Goal: Task Accomplishment & Management: Manage account settings

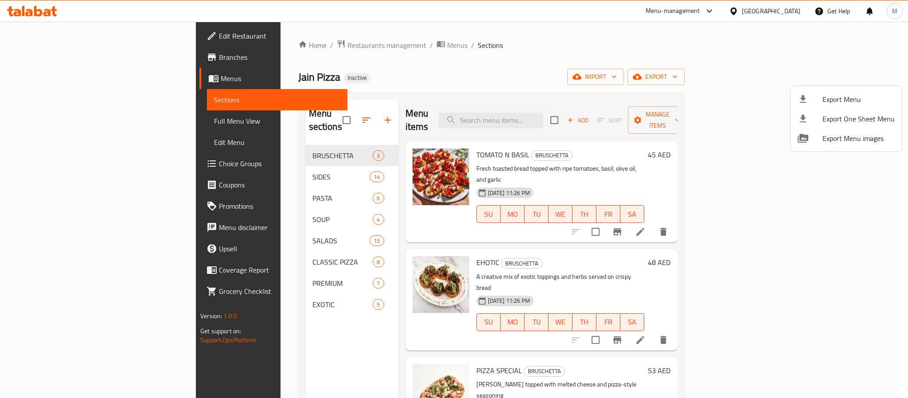
click at [770, 14] on div at bounding box center [454, 199] width 908 height 398
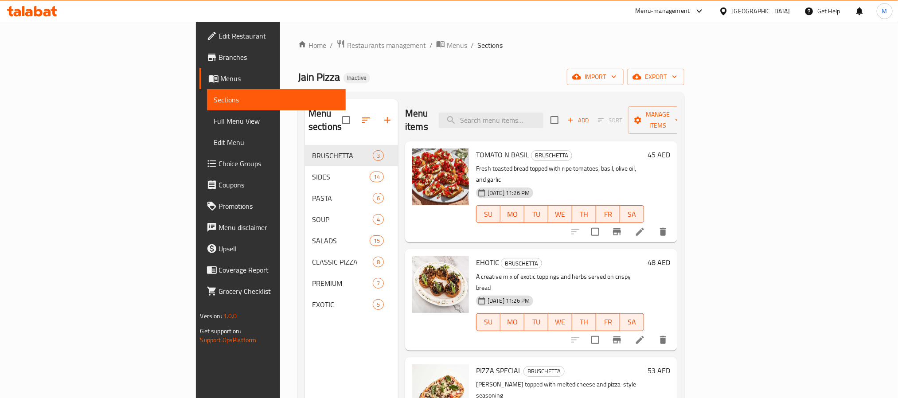
click at [770, 14] on div "[GEOGRAPHIC_DATA]" at bounding box center [760, 11] width 58 height 10
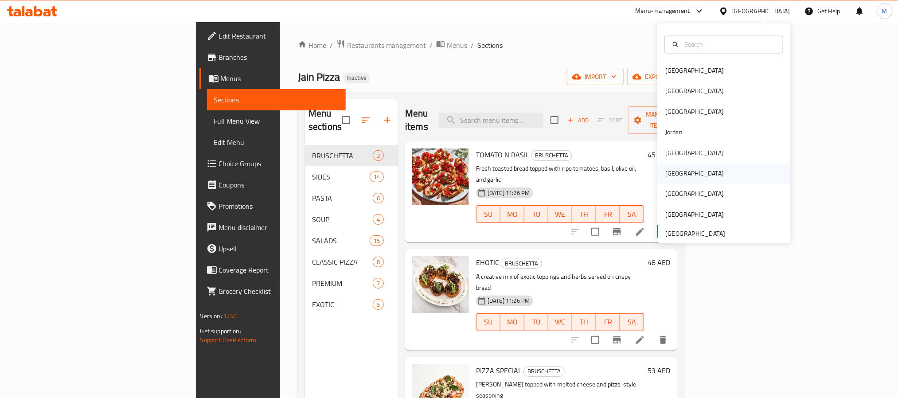
click at [686, 175] on div "Oman" at bounding box center [723, 173] width 133 height 20
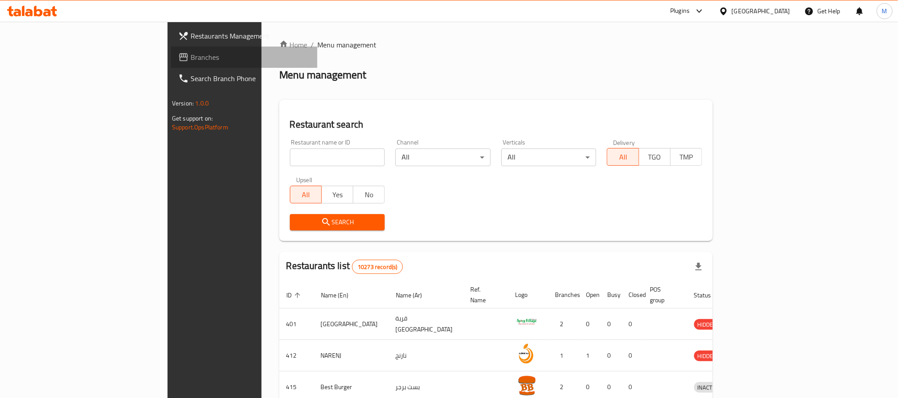
click at [191, 59] on span "Branches" at bounding box center [251, 57] width 120 height 11
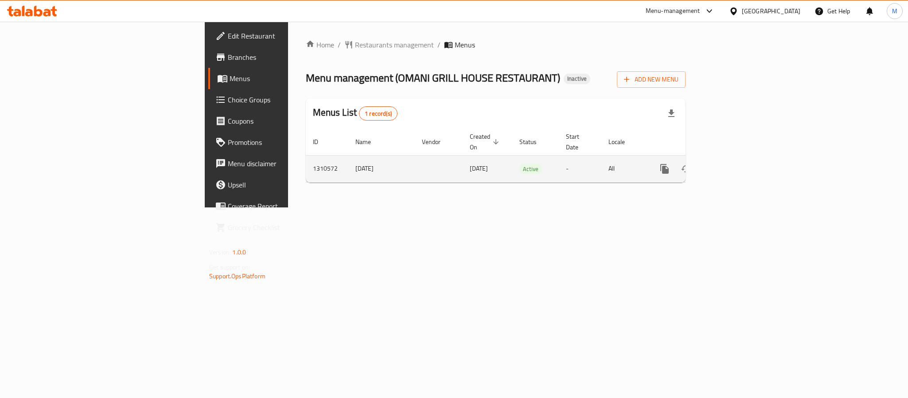
click at [734, 163] on icon "enhanced table" at bounding box center [728, 168] width 11 height 11
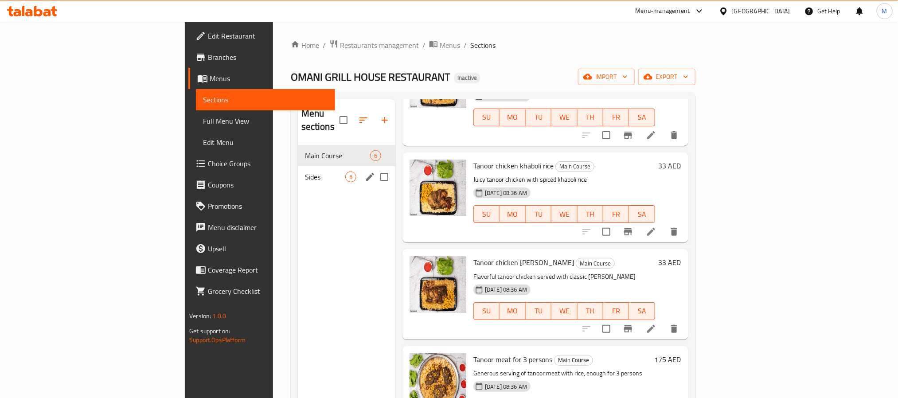
click at [305, 171] on span "Sides" at bounding box center [325, 176] width 40 height 11
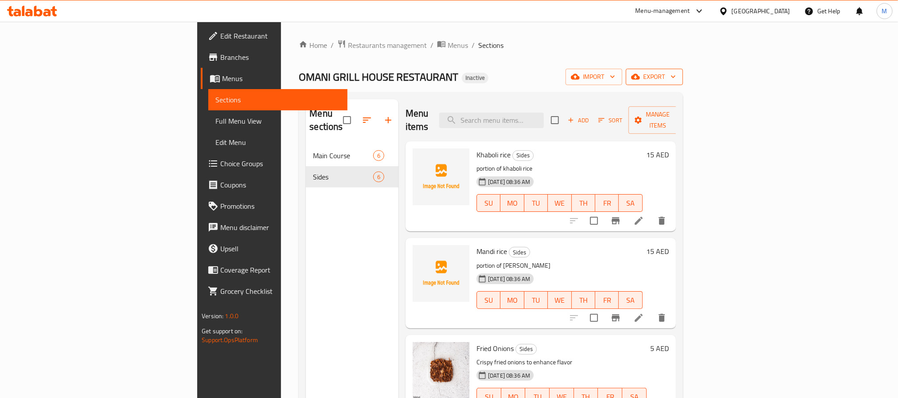
click at [676, 80] on span "export" at bounding box center [654, 76] width 43 height 11
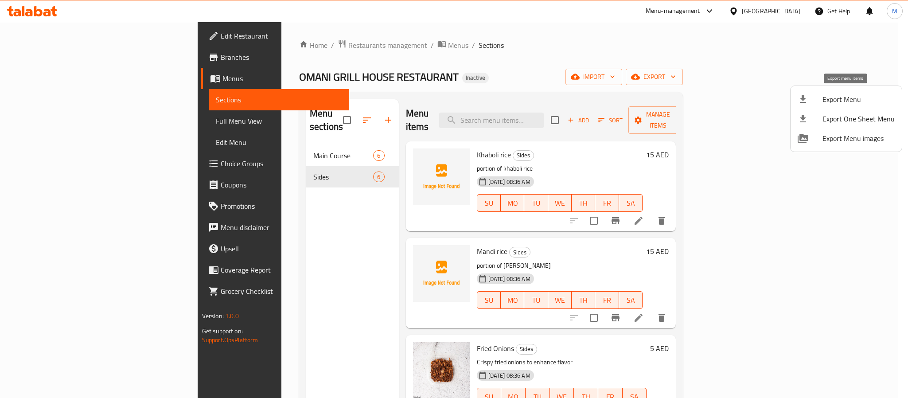
click at [855, 98] on span "Export Menu" at bounding box center [858, 99] width 72 height 11
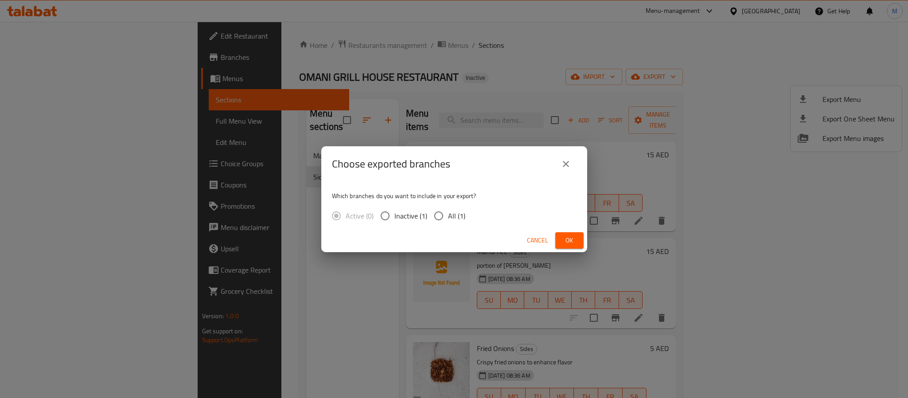
click at [464, 218] on div "Active (0) Inactive (1) All (1)" at bounding box center [402, 215] width 140 height 19
drag, startPoint x: 457, startPoint y: 216, endPoint x: 573, endPoint y: 244, distance: 119.4
click at [457, 215] on span "All (1)" at bounding box center [456, 215] width 17 height 11
click at [448, 215] on input "All (1)" at bounding box center [438, 215] width 19 height 19
radio input "true"
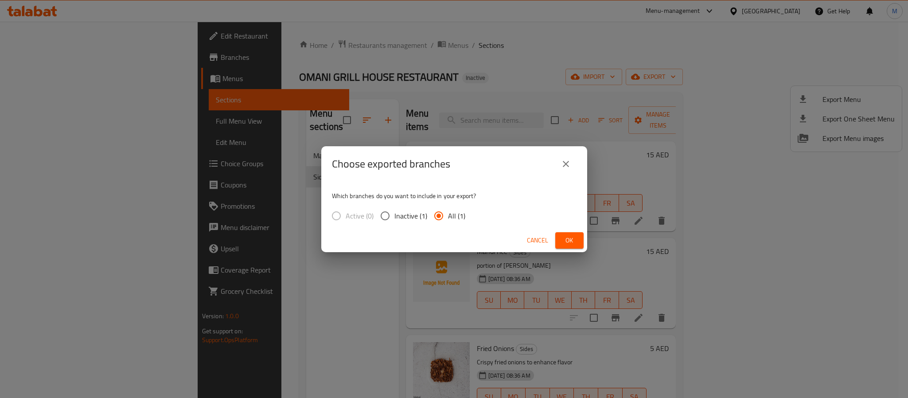
click at [572, 245] on span "Ok" at bounding box center [569, 240] width 14 height 11
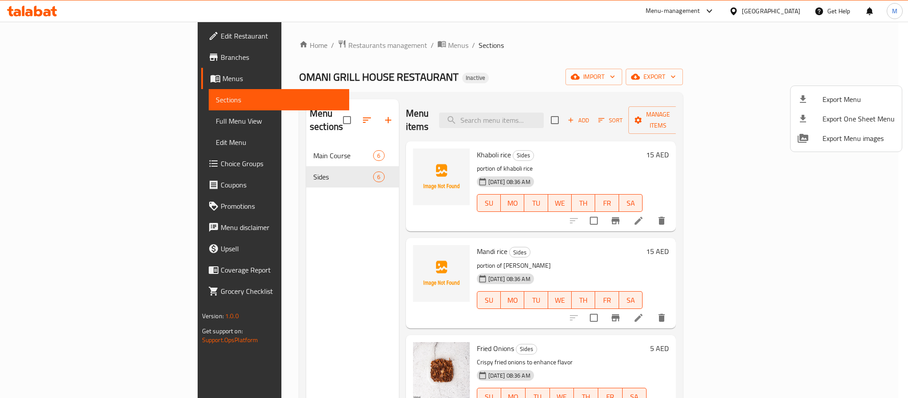
click at [779, 12] on div at bounding box center [454, 199] width 908 height 398
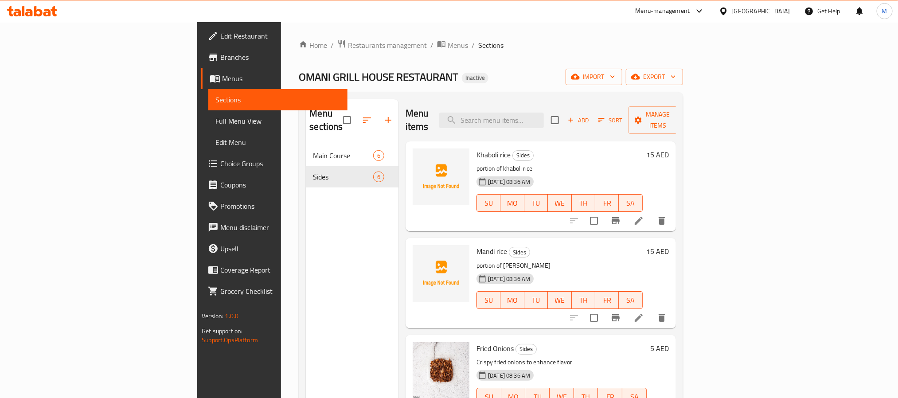
click at [752, 15] on div "[GEOGRAPHIC_DATA]" at bounding box center [760, 11] width 58 height 10
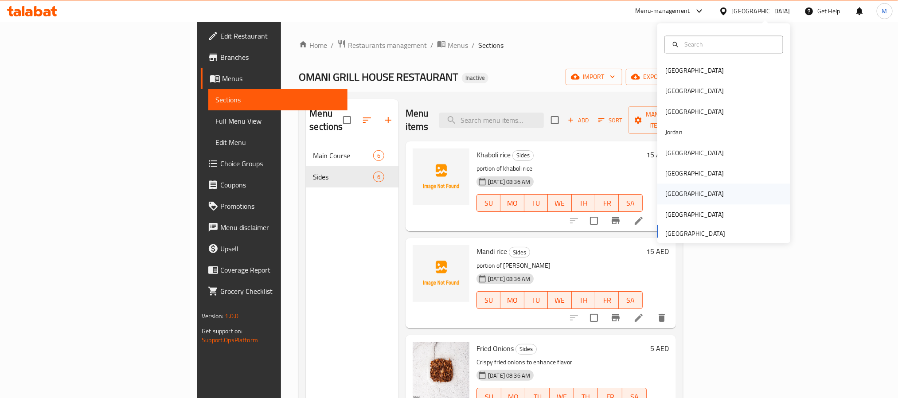
click at [693, 191] on div "Qatar" at bounding box center [723, 194] width 133 height 20
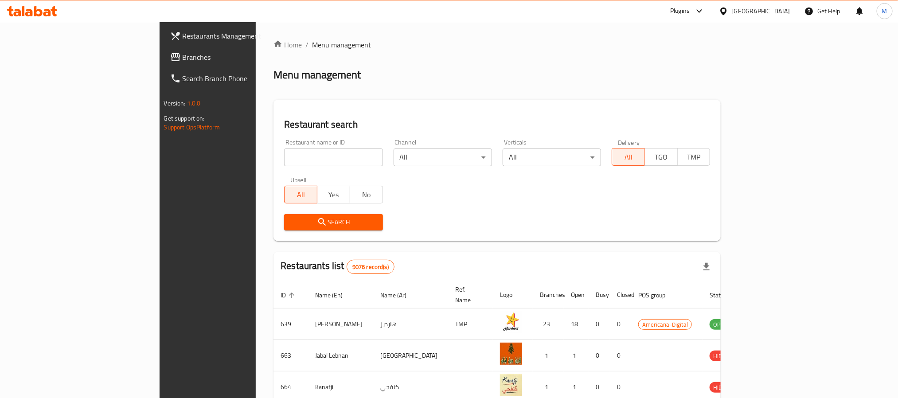
click at [183, 56] on span "Branches" at bounding box center [243, 57] width 120 height 11
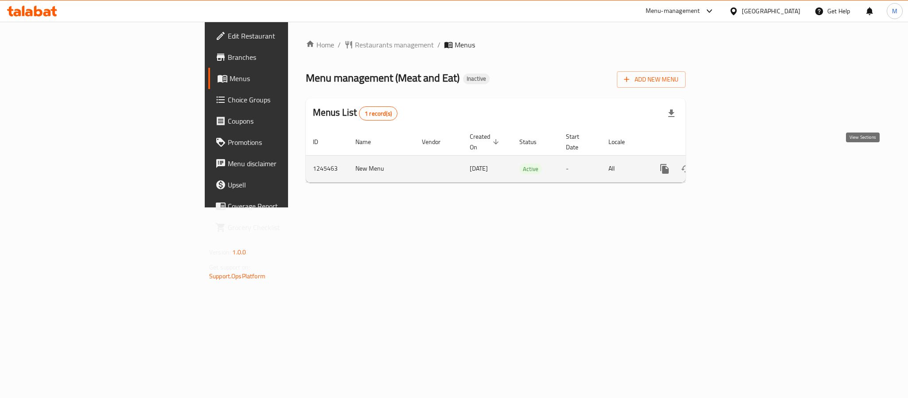
click at [734, 163] on icon "enhanced table" at bounding box center [728, 168] width 11 height 11
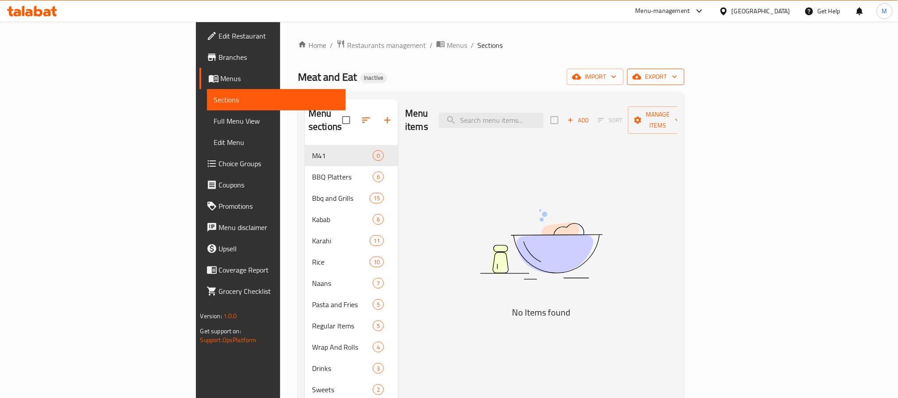
click at [677, 75] on span "export" at bounding box center [655, 76] width 43 height 11
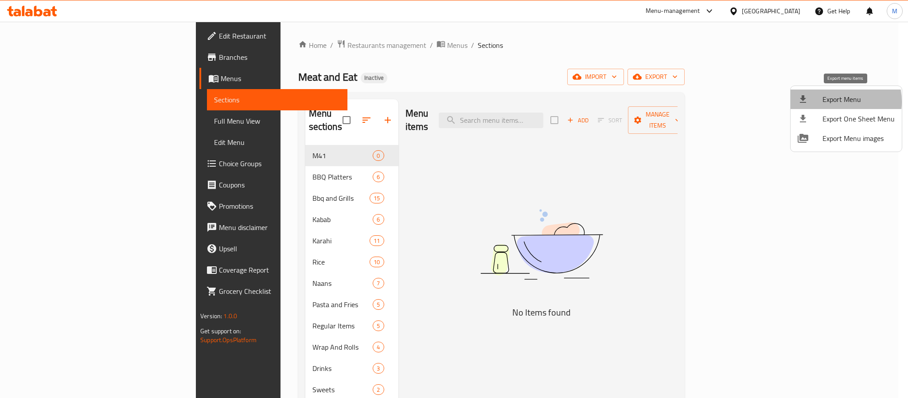
click at [831, 101] on span "Export Menu" at bounding box center [858, 99] width 72 height 11
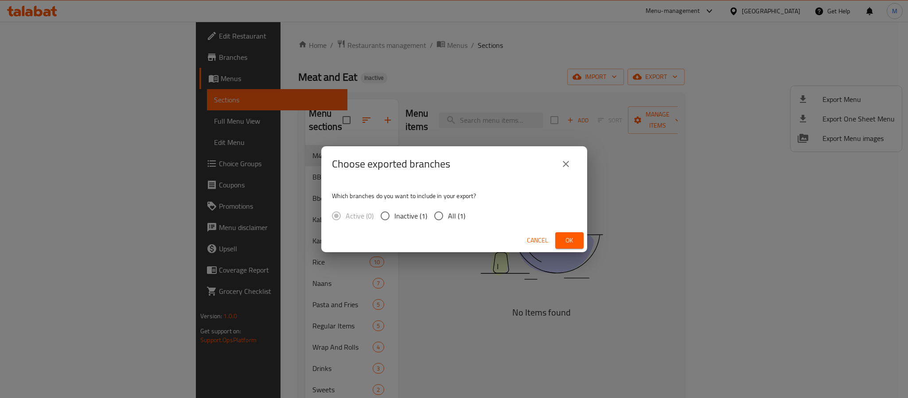
click at [459, 216] on span "All (1)" at bounding box center [456, 215] width 17 height 11
click at [448, 216] on input "All (1)" at bounding box center [438, 215] width 19 height 19
radio input "true"
click at [556, 238] on button "Ok" at bounding box center [569, 240] width 28 height 16
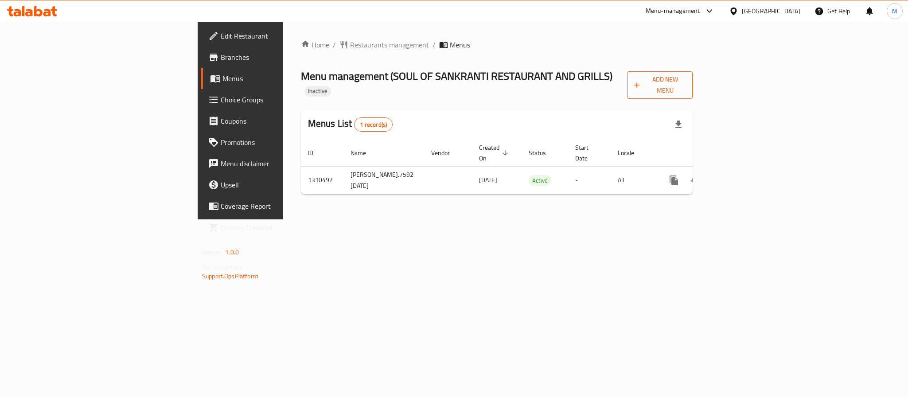
click at [685, 78] on span "Add New Menu" at bounding box center [659, 85] width 51 height 22
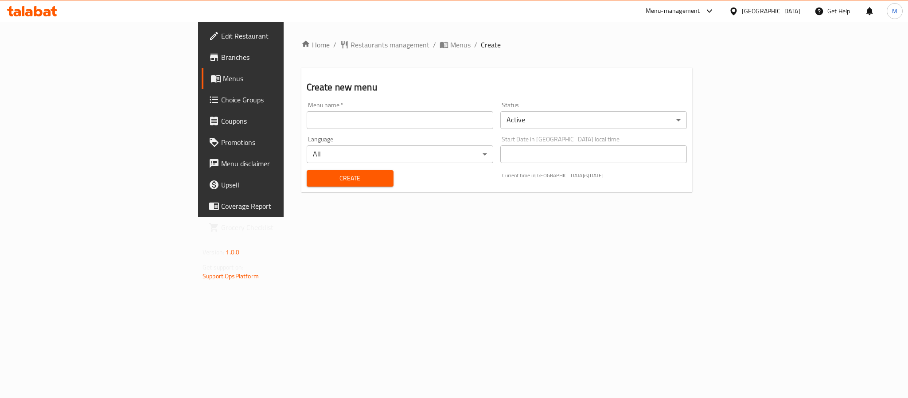
click at [365, 121] on input "text" at bounding box center [400, 120] width 187 height 18
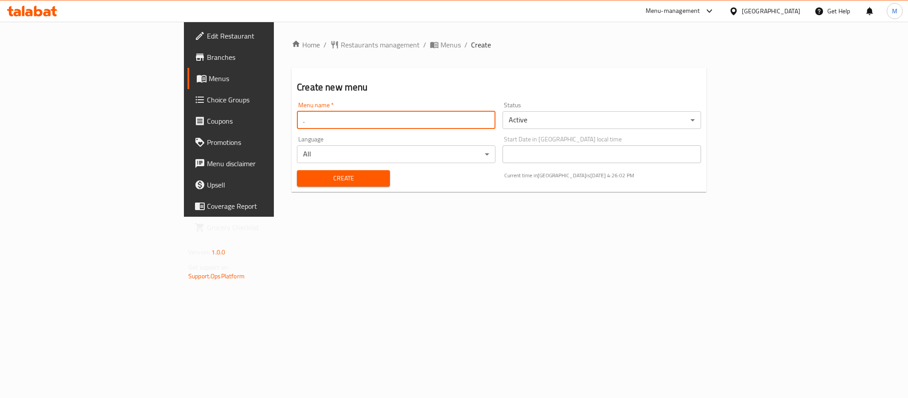
type input "."
click at [297, 170] on button "Create" at bounding box center [343, 178] width 93 height 16
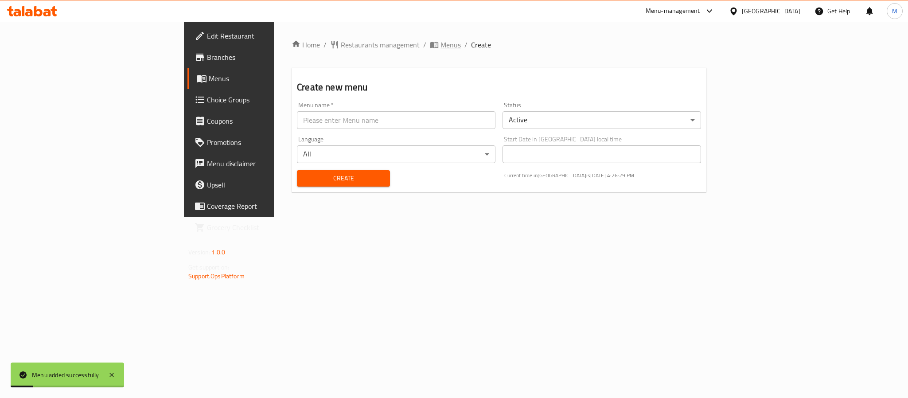
click at [440, 47] on span "Menus" at bounding box center [450, 44] width 20 height 11
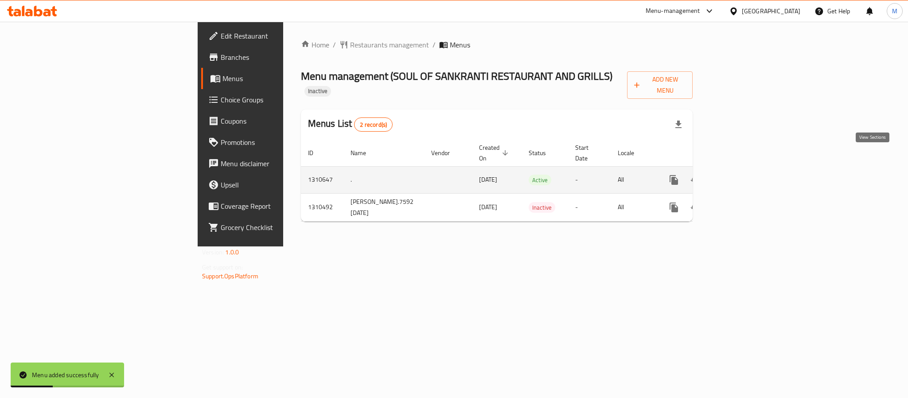
click at [742, 176] on icon "enhanced table" at bounding box center [738, 180] width 8 height 8
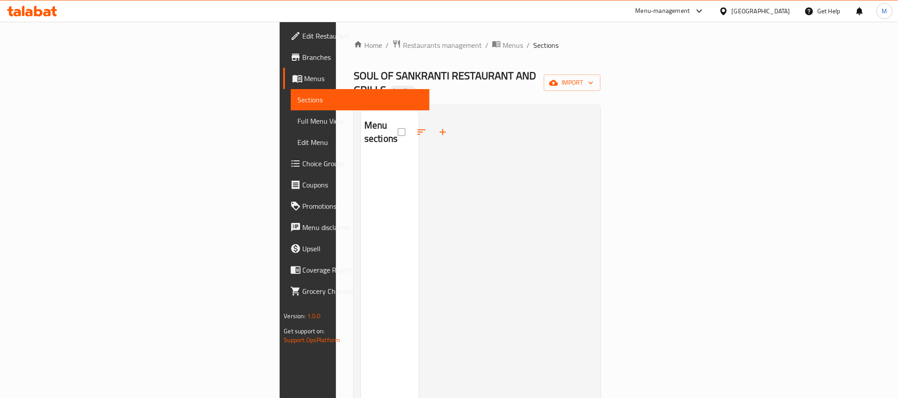
click at [303, 56] on span "Branches" at bounding box center [363, 57] width 120 height 11
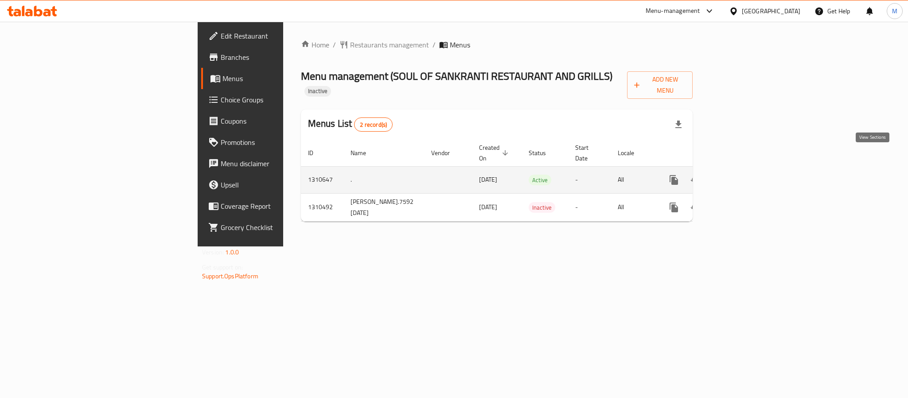
click at [743, 175] on icon "enhanced table" at bounding box center [737, 180] width 11 height 11
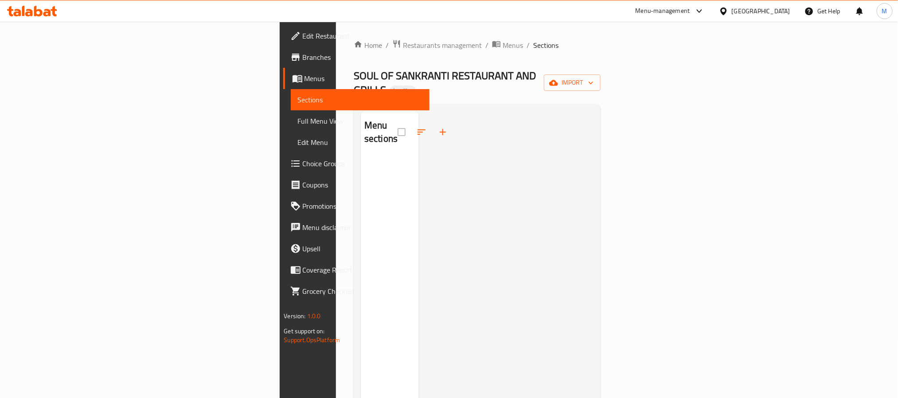
click at [600, 66] on div "Home / Restaurants management / Menus / Sections SOUL OF SANKRANTI RESTAURANT A…" at bounding box center [477, 277] width 247 height 477
click at [593, 77] on span "import" at bounding box center [572, 82] width 43 height 11
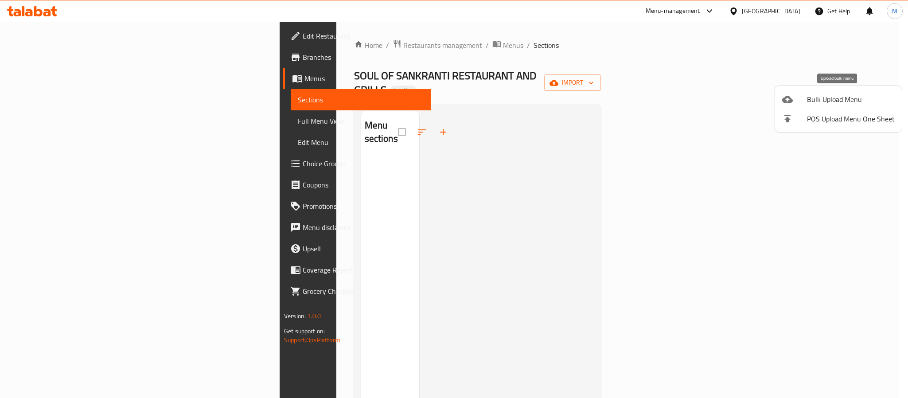
click at [821, 100] on span "Bulk Upload Menu" at bounding box center [851, 99] width 88 height 11
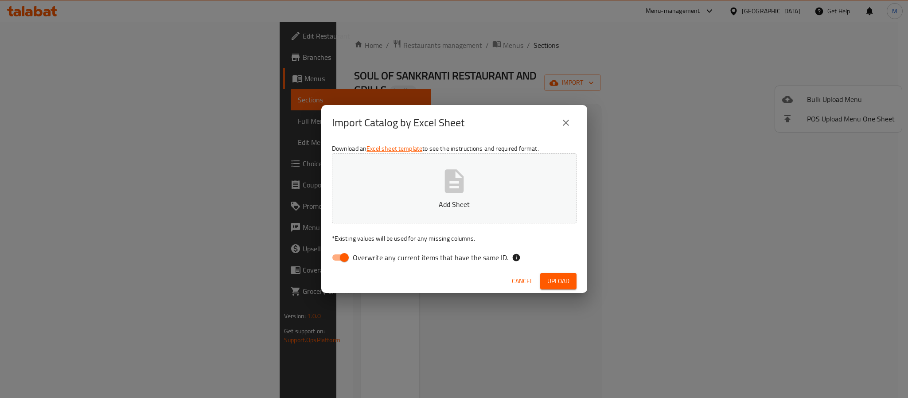
click at [423, 261] on span "Overwrite any current items that have the same ID." at bounding box center [431, 257] width 156 height 11
click at [370, 261] on input "Overwrite any current items that have the same ID." at bounding box center [344, 257] width 51 height 17
checkbox input "false"
drag, startPoint x: 557, startPoint y: 275, endPoint x: 568, endPoint y: 271, distance: 11.8
click at [557, 276] on span "Upload" at bounding box center [558, 281] width 22 height 11
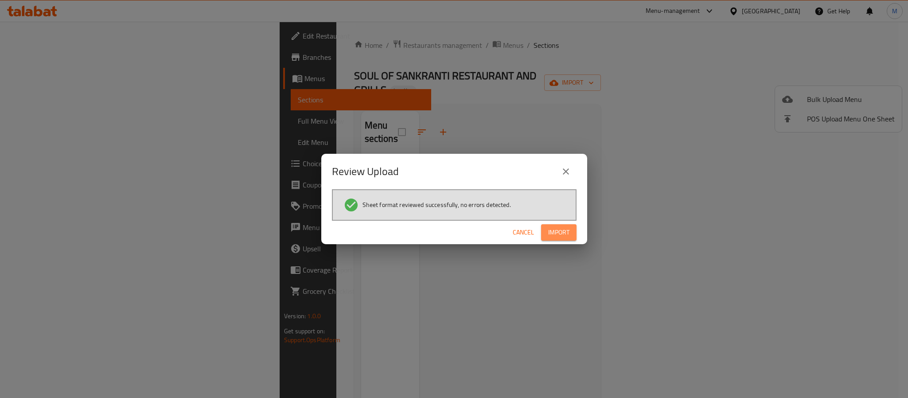
click at [561, 234] on span "Import" at bounding box center [558, 232] width 21 height 11
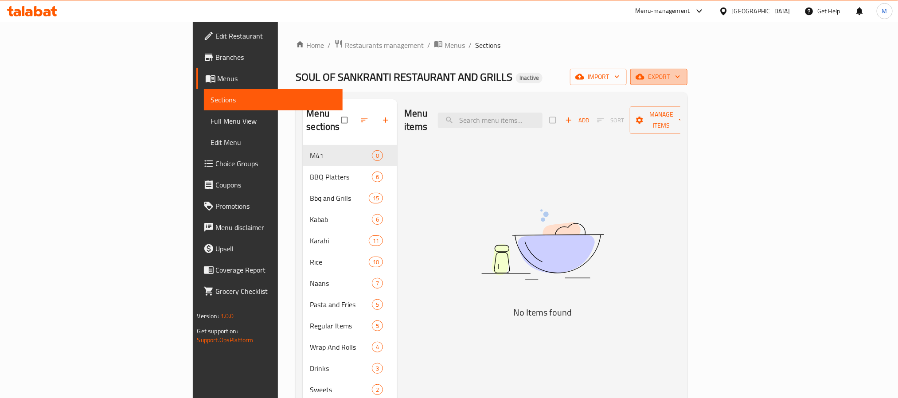
click at [680, 78] on span "export" at bounding box center [658, 76] width 43 height 11
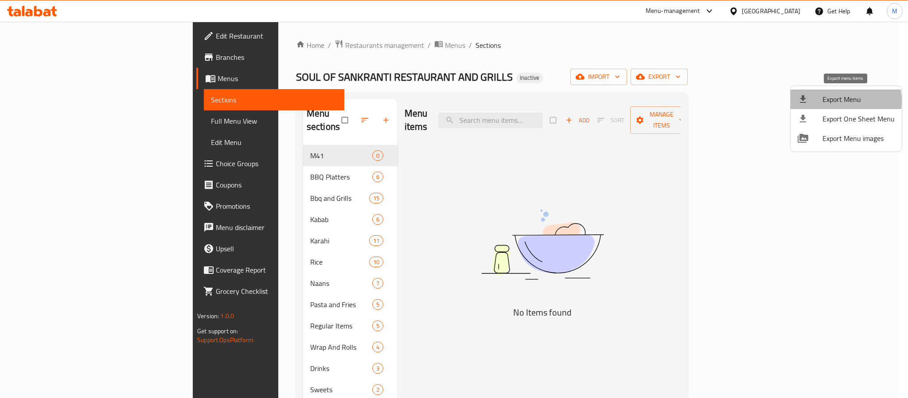
click at [839, 101] on span "Export Menu" at bounding box center [858, 99] width 72 height 11
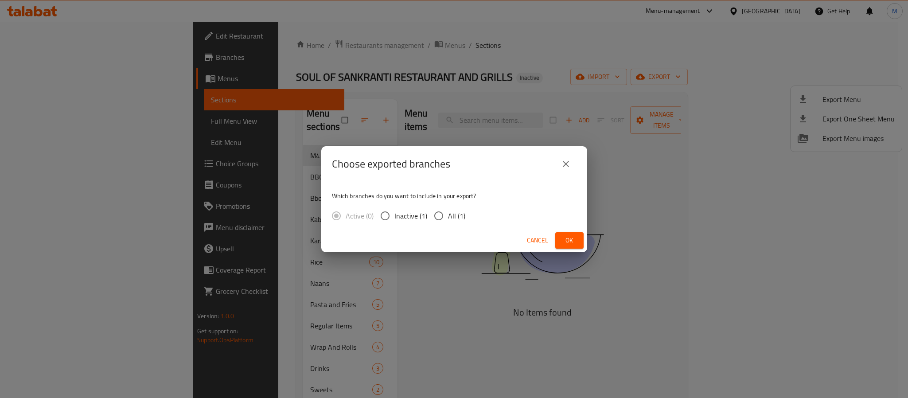
click at [467, 213] on div "Active (0) Inactive (1) All (1)" at bounding box center [402, 215] width 140 height 19
click at [456, 215] on span "All (1)" at bounding box center [456, 215] width 17 height 11
click at [448, 215] on input "All (1)" at bounding box center [438, 215] width 19 height 19
radio input "true"
click at [572, 240] on span "Ok" at bounding box center [569, 240] width 14 height 11
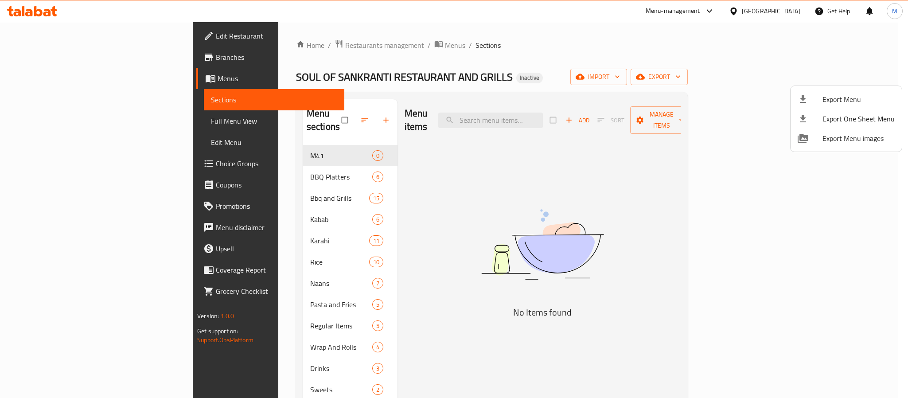
click at [300, 113] on div at bounding box center [454, 199] width 908 height 398
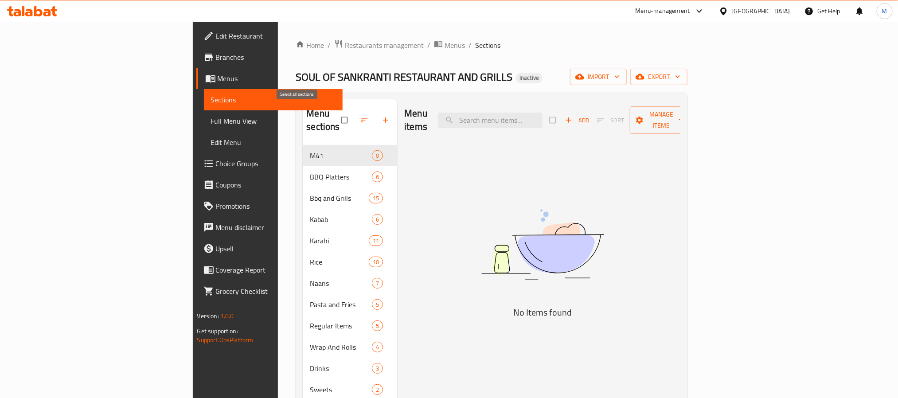
click at [336, 113] on input "checkbox" at bounding box center [345, 120] width 19 height 17
checkbox input "true"
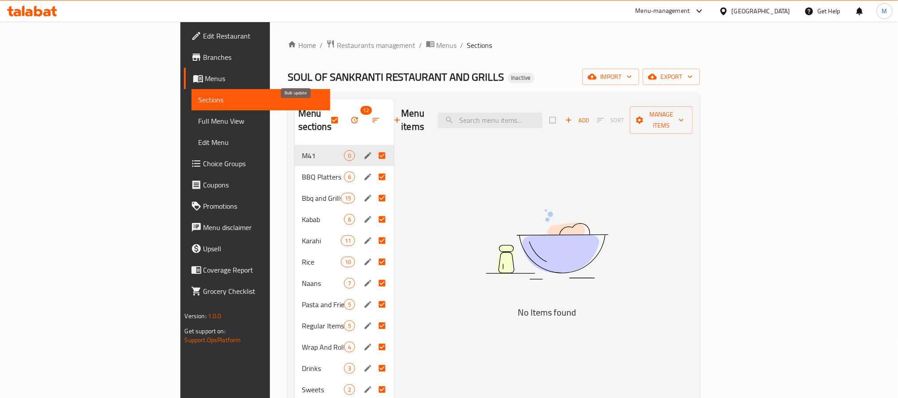
click at [350, 116] on span "button" at bounding box center [355, 120] width 11 height 9
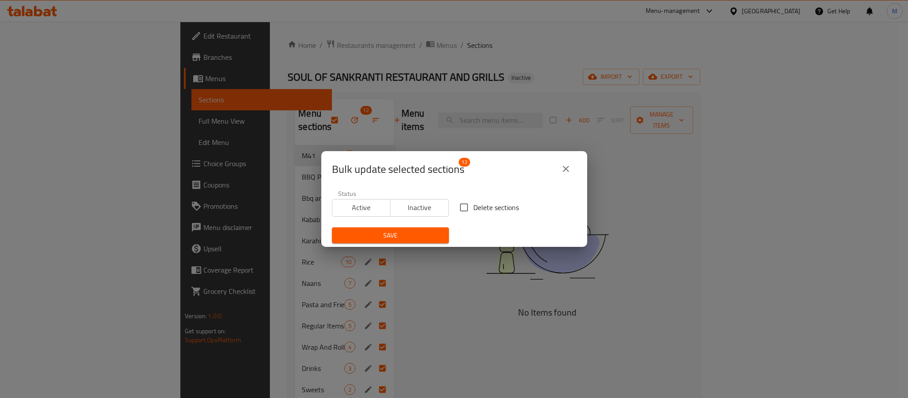
click at [483, 207] on span "Delete sections" at bounding box center [496, 207] width 46 height 11
click at [473, 207] on input "Delete sections" at bounding box center [464, 207] width 19 height 19
checkbox input "true"
click at [411, 234] on span "Save" at bounding box center [390, 235] width 103 height 11
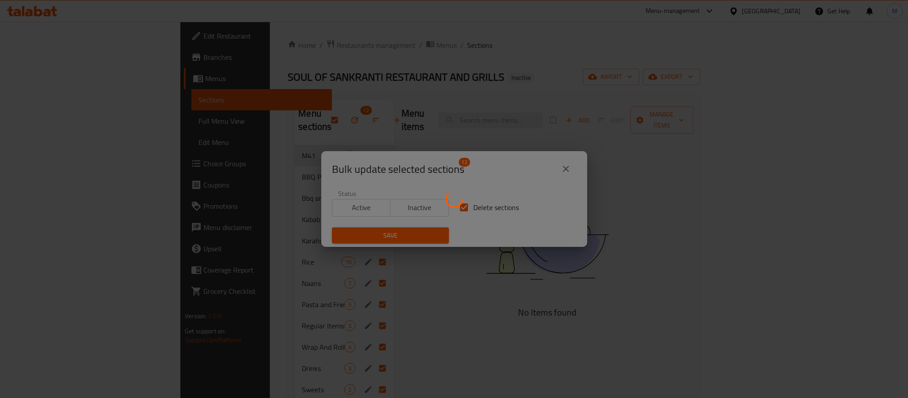
checkbox input "false"
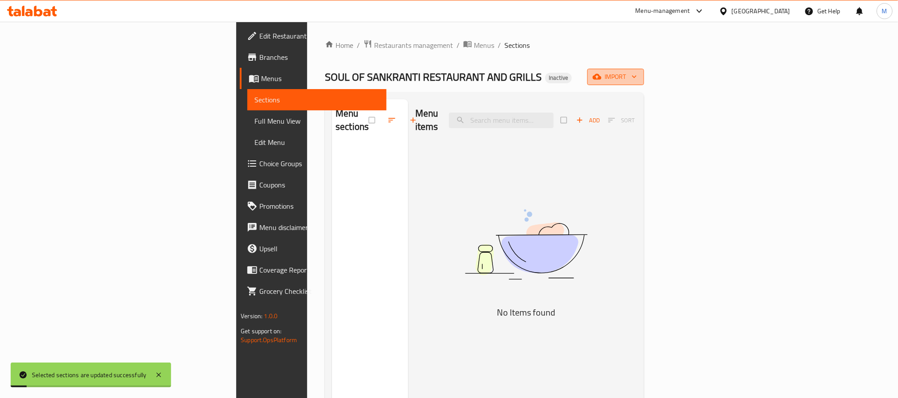
click at [644, 84] on button "import" at bounding box center [615, 77] width 57 height 16
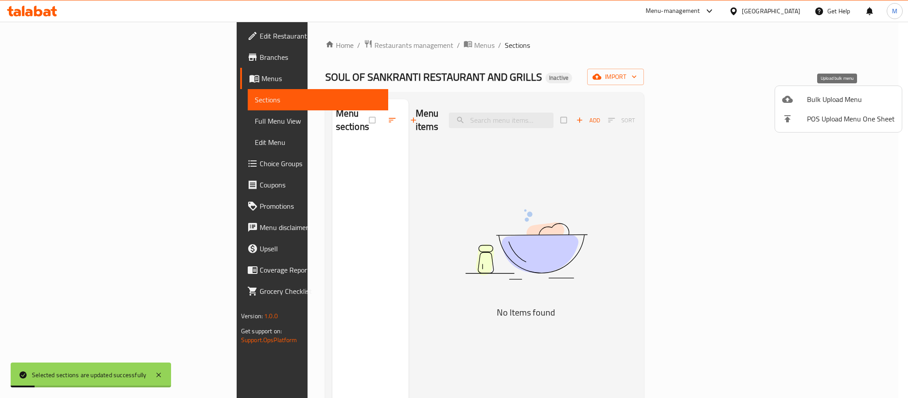
click at [840, 94] on span "Bulk Upload Menu" at bounding box center [851, 99] width 88 height 11
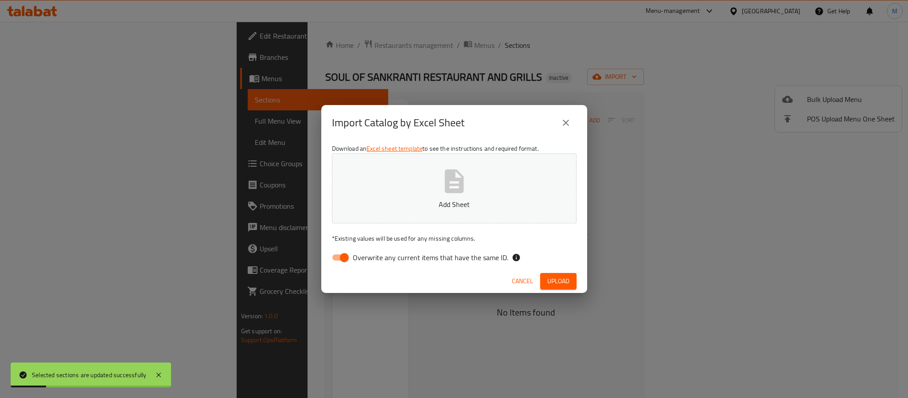
click at [432, 259] on span "Overwrite any current items that have the same ID." at bounding box center [431, 257] width 156 height 11
click at [370, 259] on input "Overwrite any current items that have the same ID." at bounding box center [344, 257] width 51 height 17
checkbox input "false"
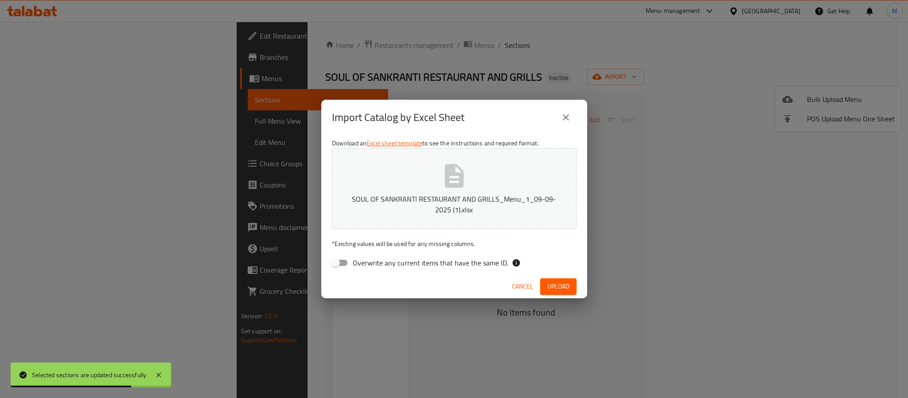
click at [561, 284] on span "Upload" at bounding box center [558, 286] width 22 height 11
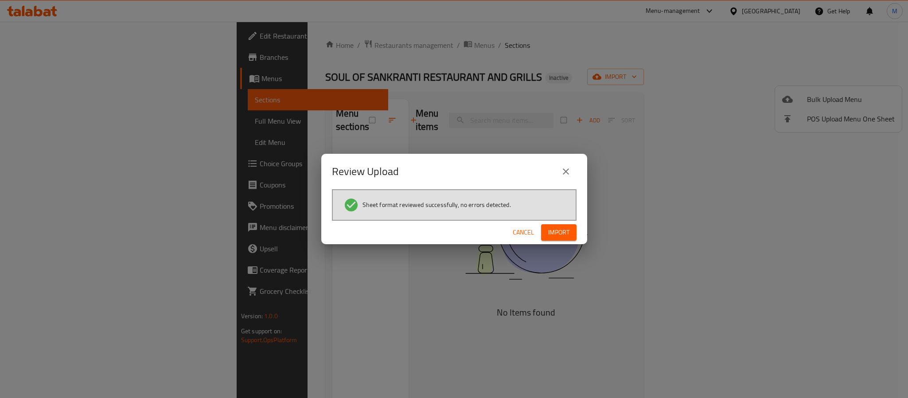
click at [557, 227] on span "Import" at bounding box center [558, 232] width 21 height 11
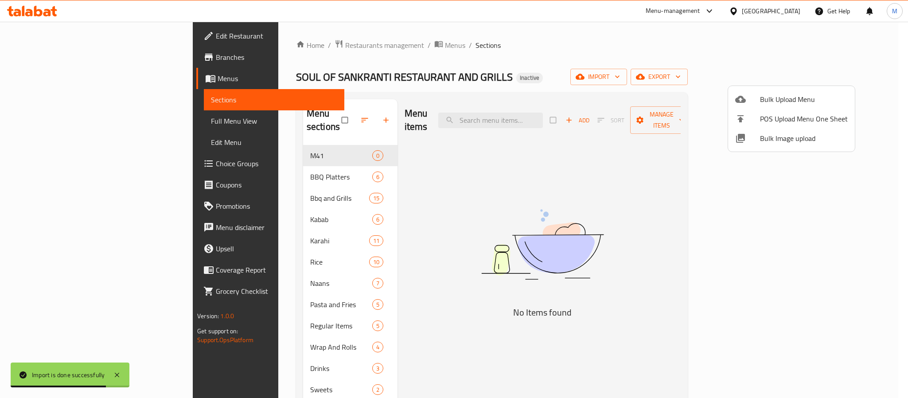
click at [478, 213] on div at bounding box center [454, 199] width 908 height 398
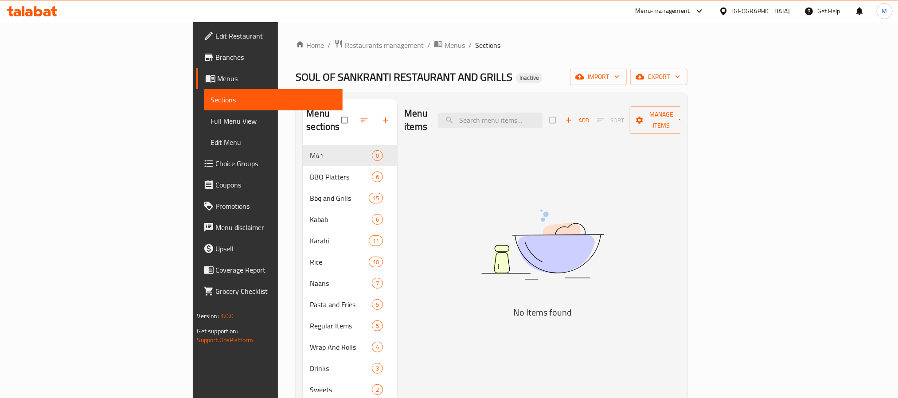
drag, startPoint x: 78, startPoint y: 19, endPoint x: 76, endPoint y: 27, distance: 8.3
click at [78, 19] on div "Menu-management [GEOGRAPHIC_DATA] Get Help M" at bounding box center [449, 10] width 898 height 21
click at [216, 31] on span "Edit Restaurant" at bounding box center [276, 36] width 120 height 11
